Goal: Find specific page/section

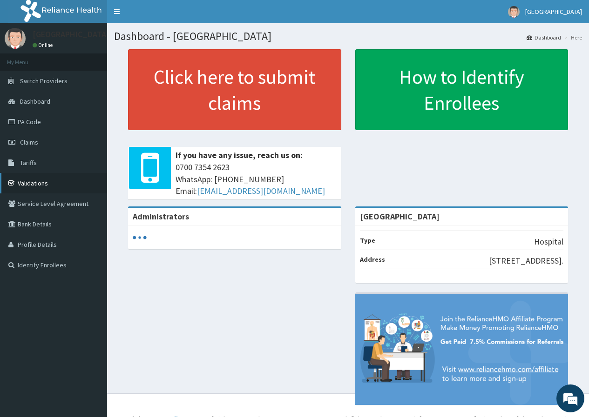
click at [29, 184] on link "Validations" at bounding box center [53, 183] width 107 height 20
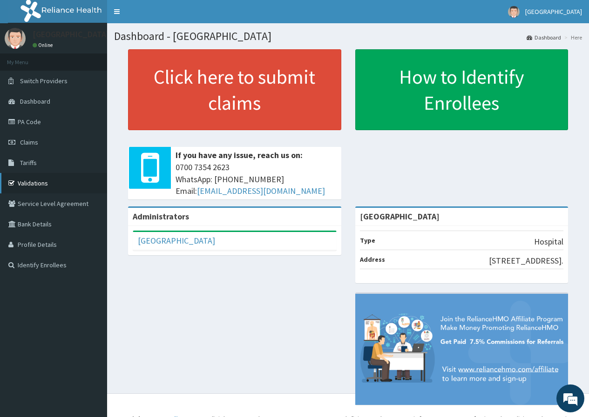
click at [39, 182] on link "Validations" at bounding box center [53, 183] width 107 height 20
